Goal: Task Accomplishment & Management: Manage account settings

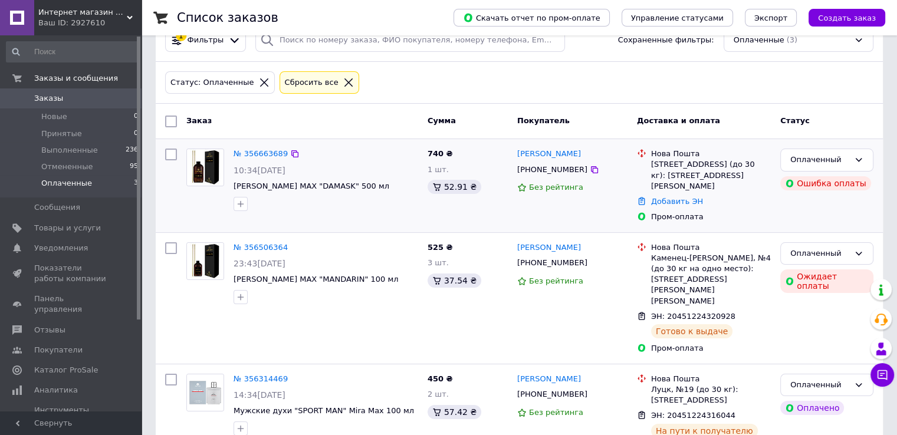
scroll to position [47, 0]
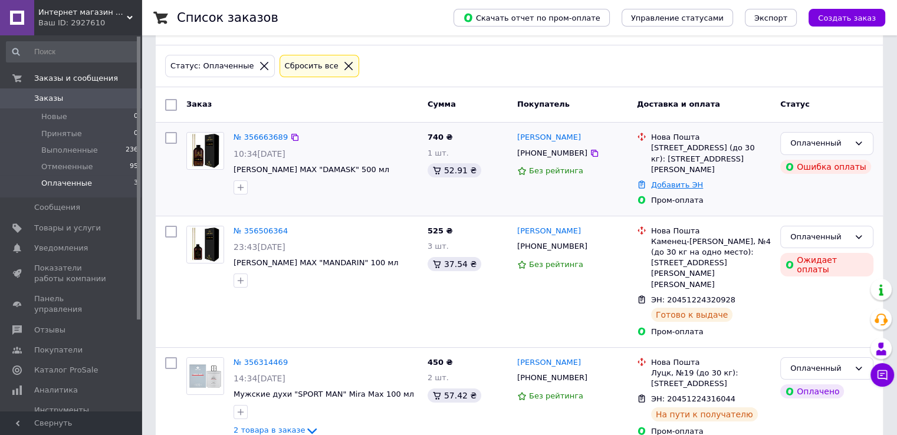
click at [683, 180] on link "Добавить ЭН" at bounding box center [677, 184] width 52 height 9
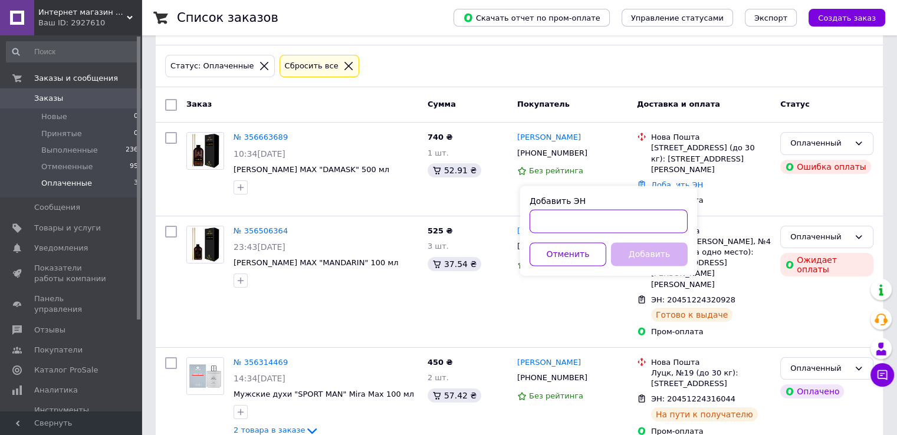
click at [566, 223] on input "Добавить ЭН" at bounding box center [608, 221] width 158 height 24
paste input "20451225250877"
type input "20451225250877"
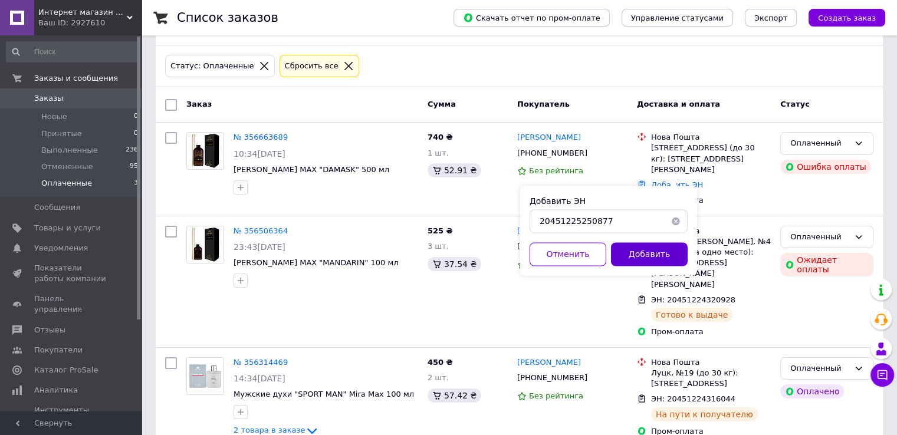
click at [653, 258] on button "Добавить" at bounding box center [649, 254] width 77 height 24
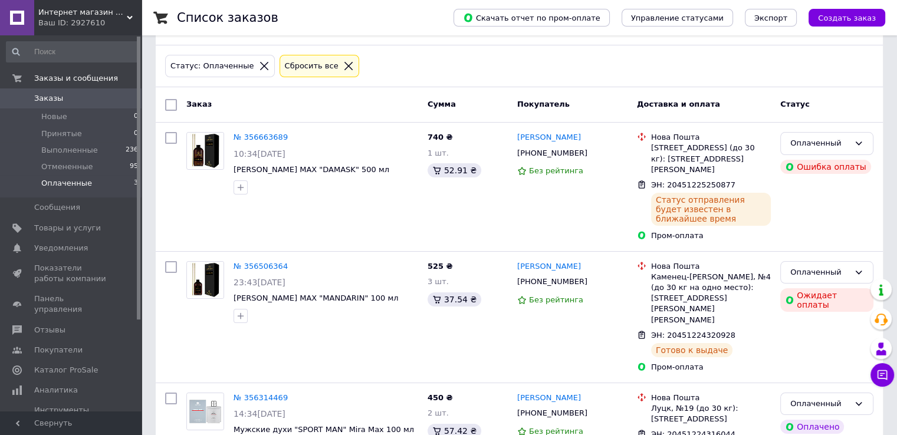
click at [85, 97] on span "Заказы" at bounding box center [71, 98] width 75 height 11
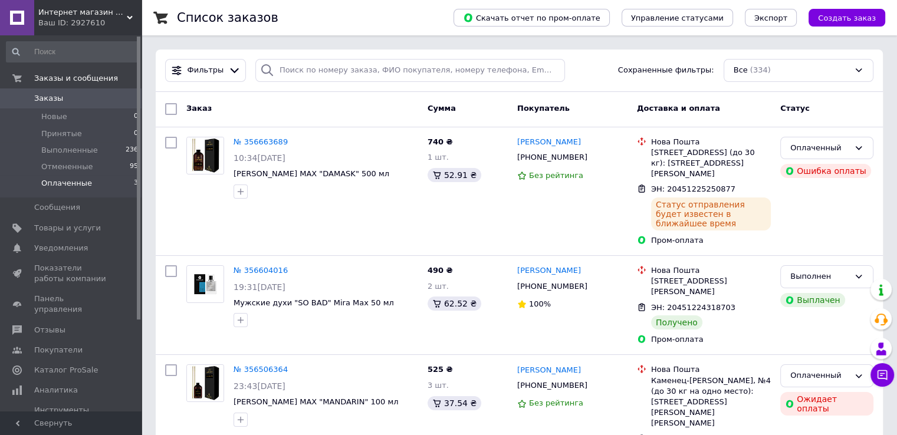
click at [70, 180] on span "Оплаченные" at bounding box center [66, 183] width 51 height 11
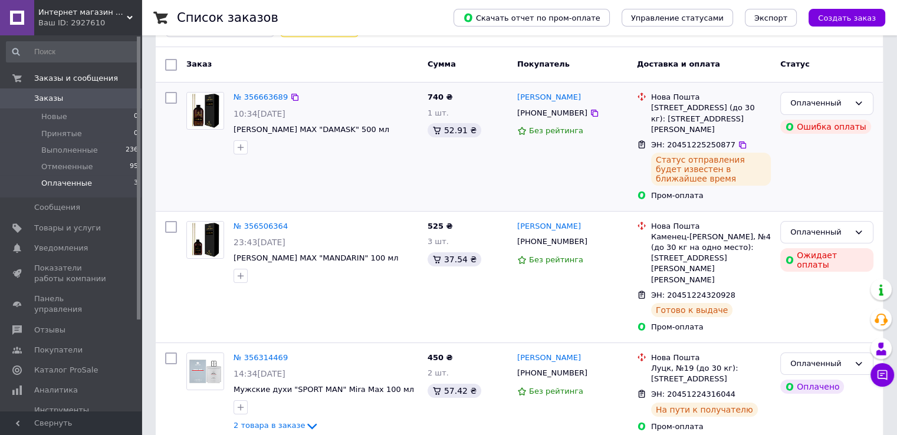
scroll to position [28, 0]
